Goal: Find specific page/section: Find specific page/section

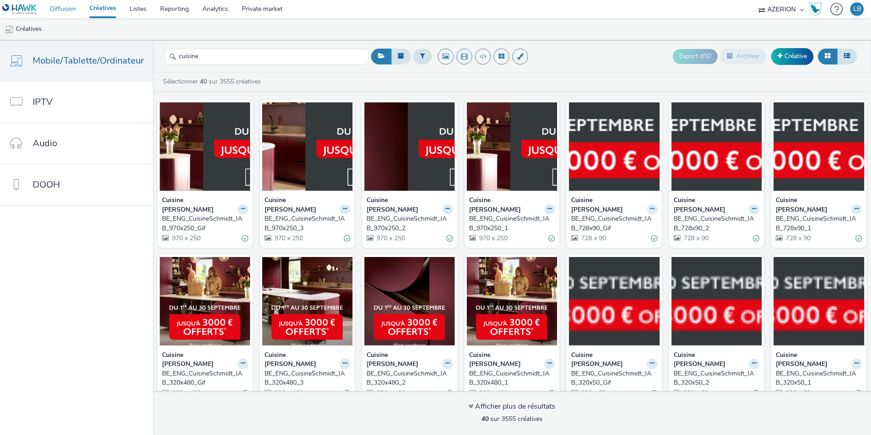
click at [63, 15] on link "Diffusion" at bounding box center [62, 9] width 39 height 18
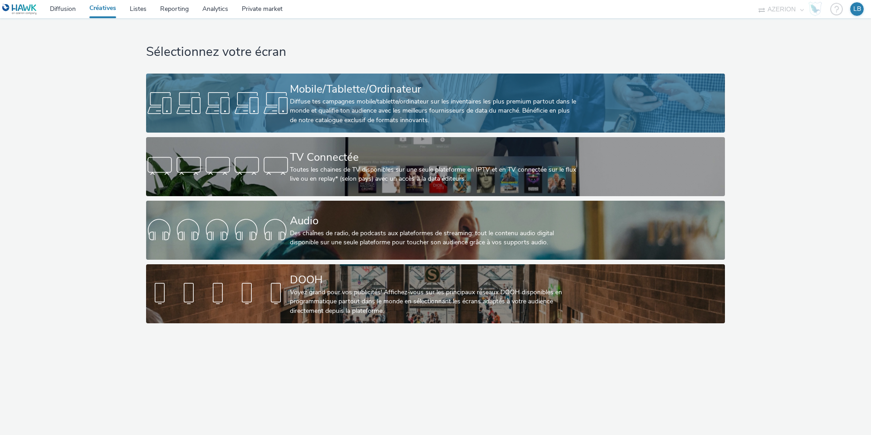
click at [292, 120] on div "Diffuse tes campagnes mobile/tablette/ordinateur sur les inventaires les plus p…" at bounding box center [434, 111] width 288 height 28
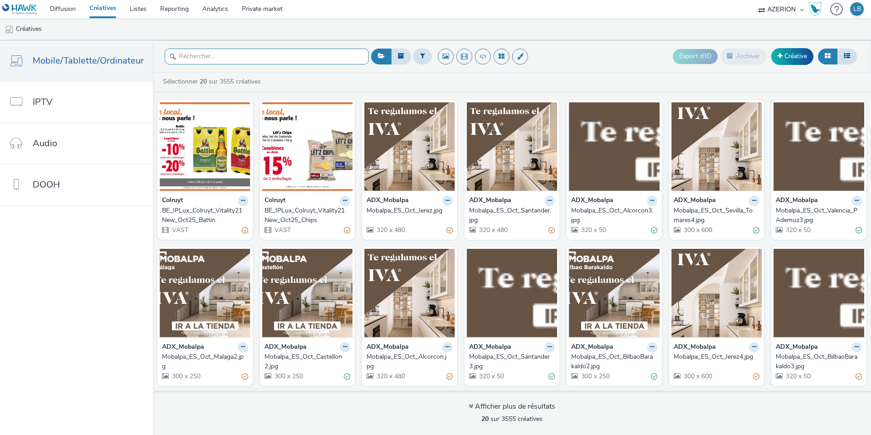
click at [218, 57] on input "text" at bounding box center [267, 57] width 204 height 16
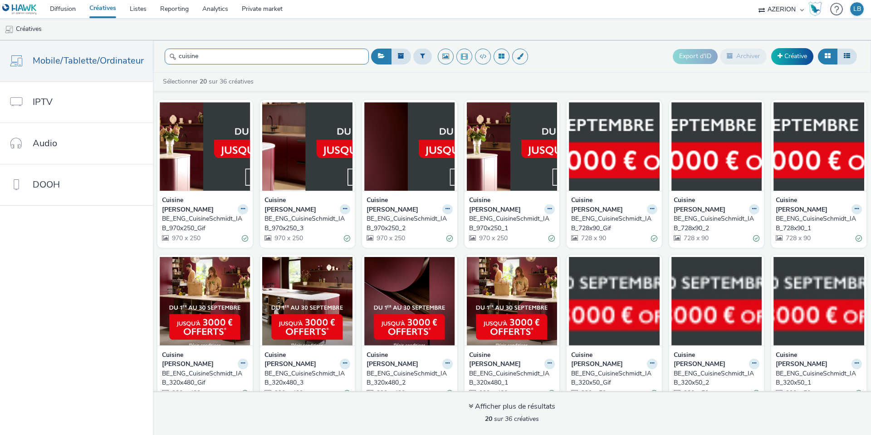
type input "cuisine"
click at [204, 214] on div "BE_ENG_CuisineSchmidt_IAB_970x250_Gif" at bounding box center [203, 223] width 83 height 19
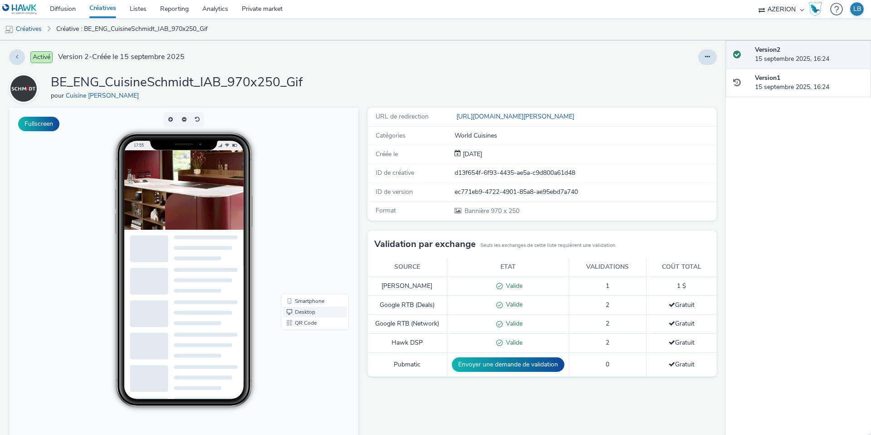
click at [308, 311] on link "Desktop" at bounding box center [315, 311] width 64 height 11
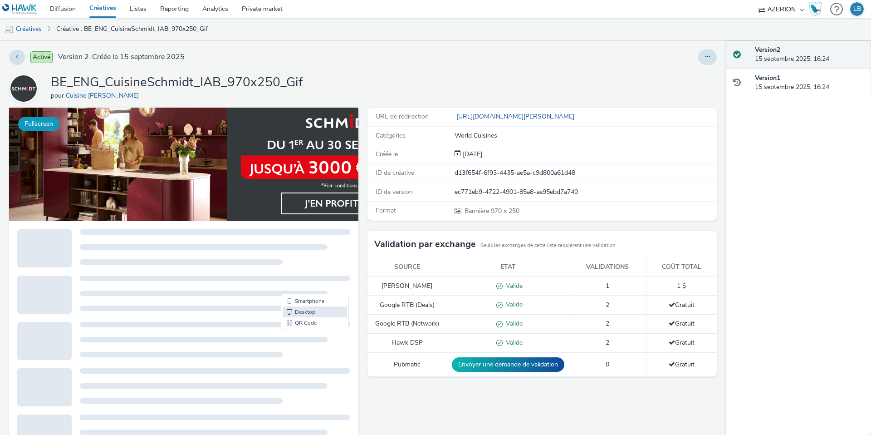
click at [51, 121] on button "Fullscreen" at bounding box center [38, 124] width 41 height 15
